Goal: Task Accomplishment & Management: Use online tool/utility

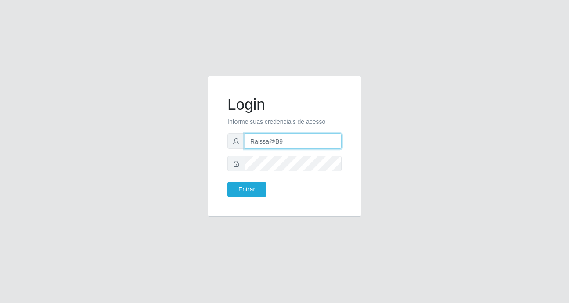
click at [295, 144] on input "Raissa@B9" at bounding box center [292, 140] width 97 height 15
click at [267, 141] on input "Raissa@B9" at bounding box center [292, 140] width 97 height 15
type input "anaPat@B9"
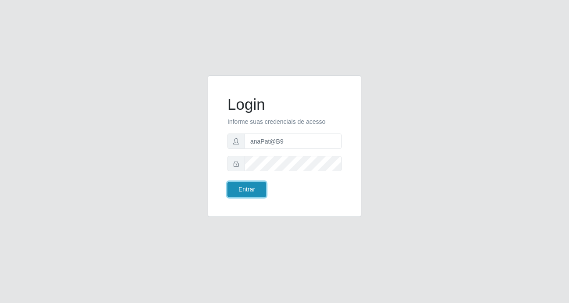
click at [251, 186] on button "Entrar" at bounding box center [246, 189] width 39 height 15
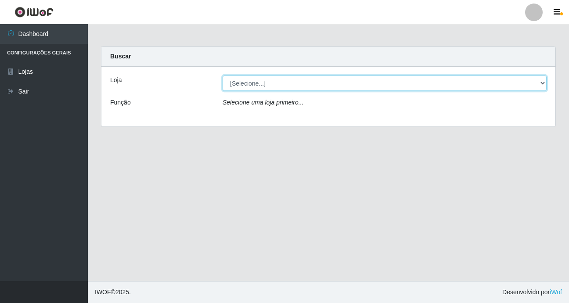
click at [541, 84] on select "[Selecione...] Bemais Supermercados - B9 Bessa" at bounding box center [384, 82] width 324 height 15
select select "410"
click at [222, 75] on select "[Selecione...] Bemais Supermercados - B9 Bessa" at bounding box center [384, 82] width 324 height 15
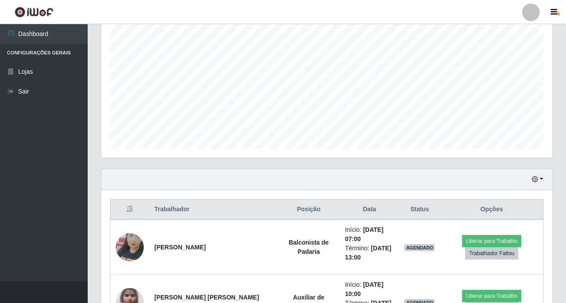
scroll to position [261, 0]
